Goal: Check status

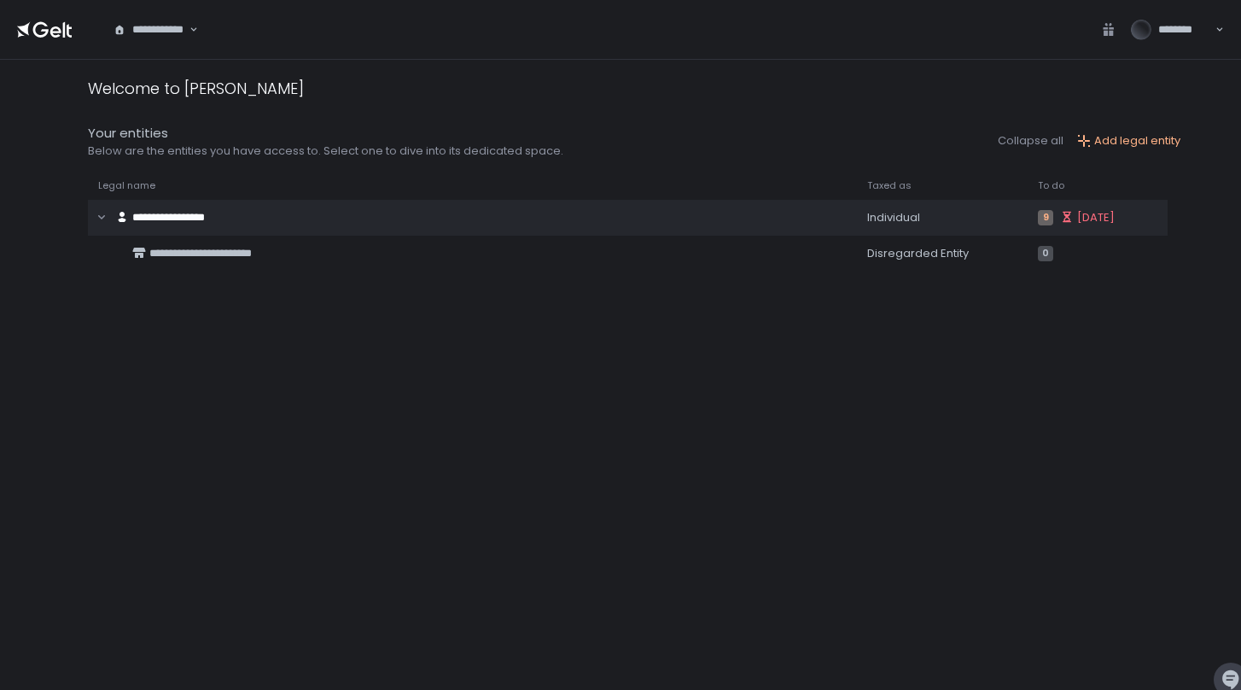
click at [189, 26] on icon "Search for option" at bounding box center [193, 30] width 9 height 9
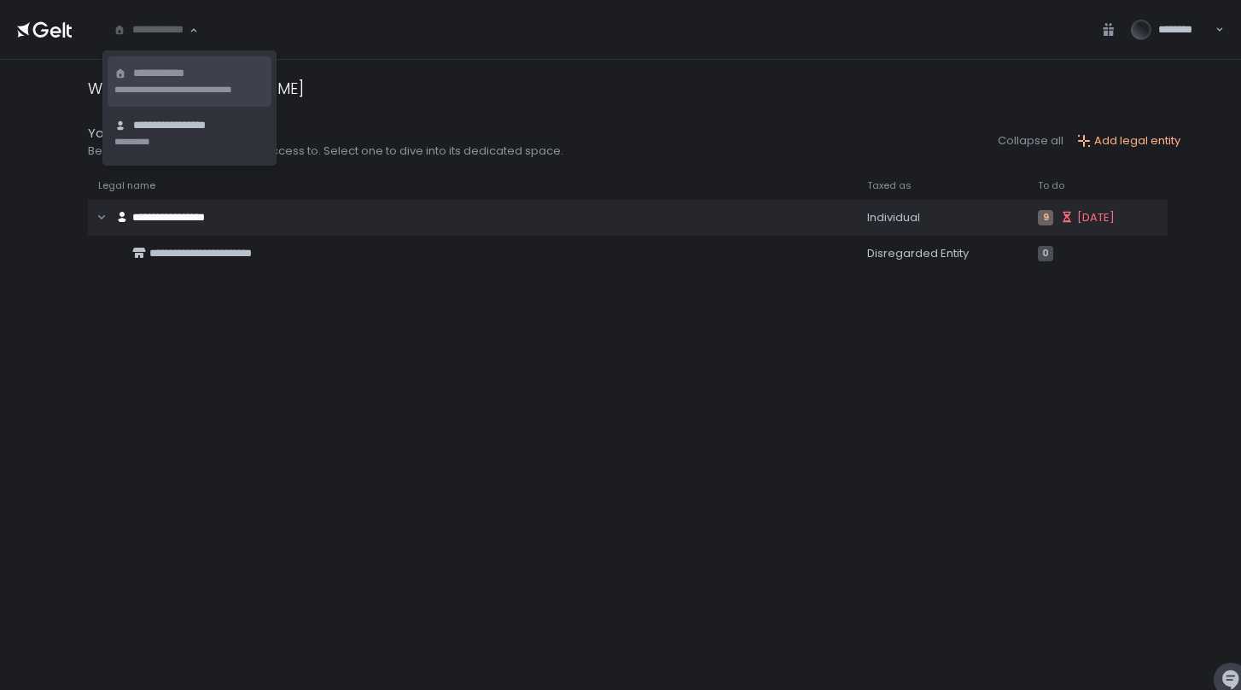
click at [207, 79] on div "**********" at bounding box center [189, 74] width 150 height 16
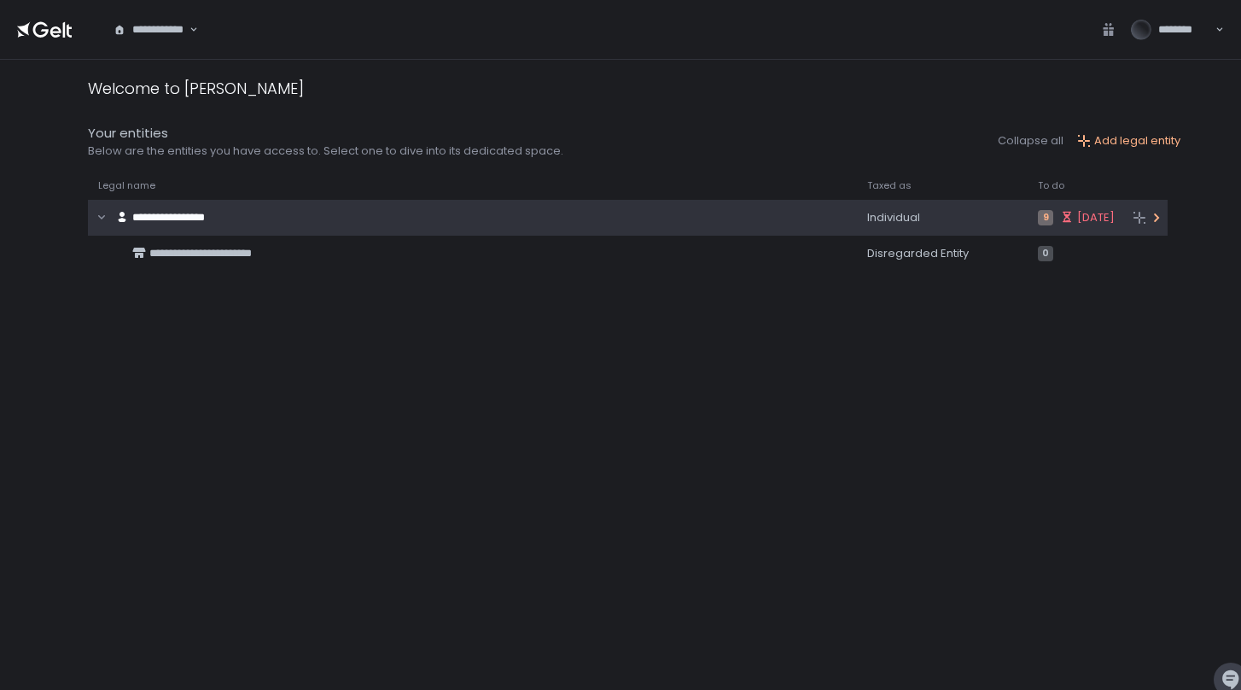
click at [172, 212] on span "**********" at bounding box center [168, 217] width 73 height 11
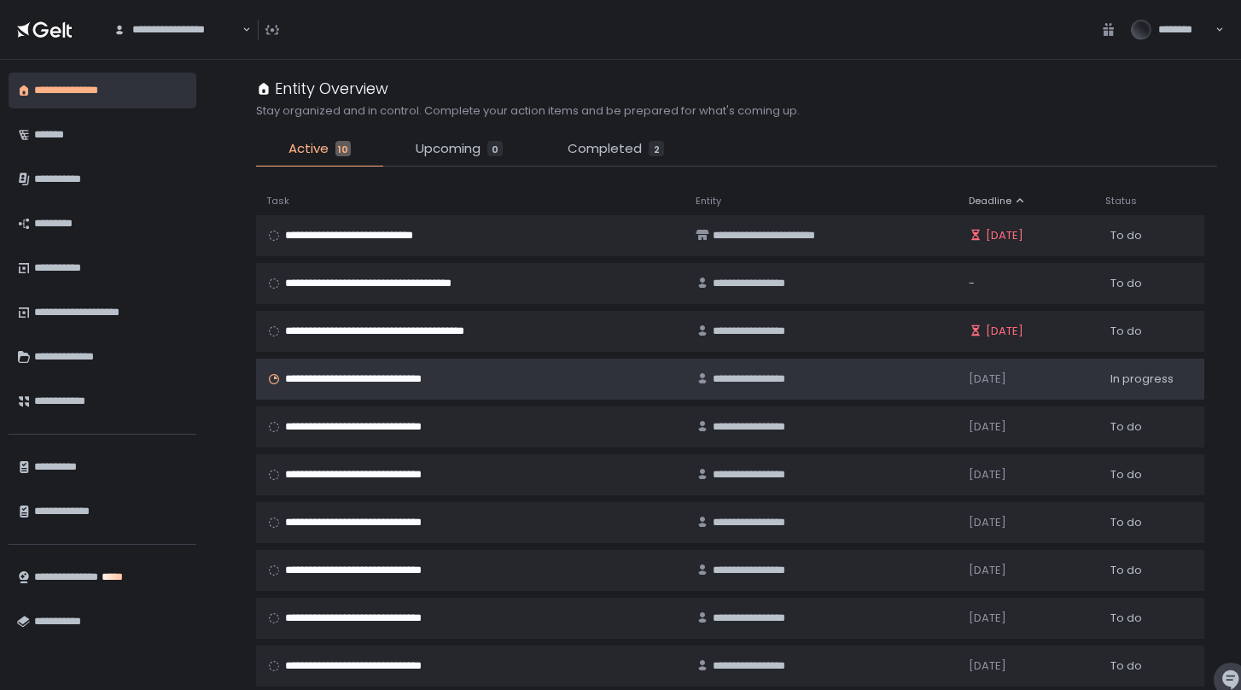
click at [421, 379] on span "**********" at bounding box center [368, 378] width 167 height 15
